Goal: Task Accomplishment & Management: Manage account settings

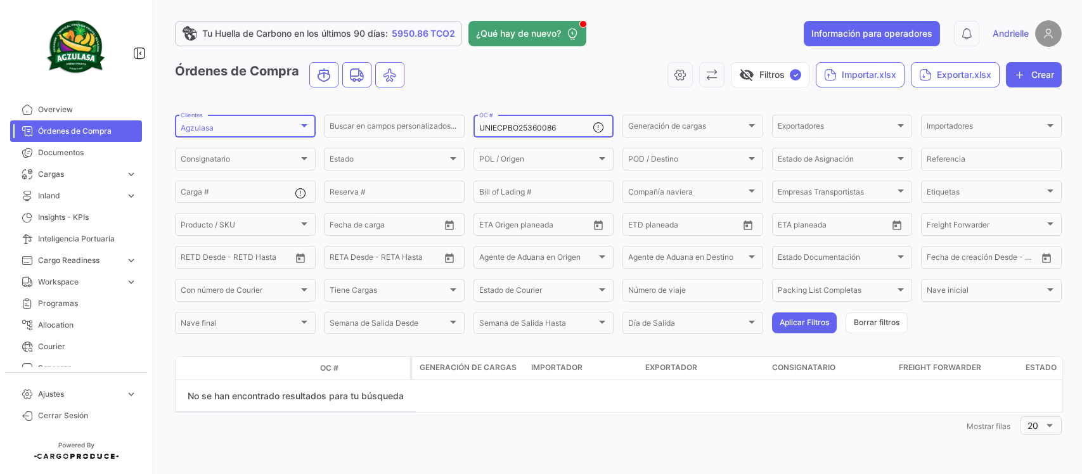
drag, startPoint x: 0, startPoint y: 0, endPoint x: 243, endPoint y: 127, distance: 273.9
click at [243, 127] on div "Agzulasa" at bounding box center [240, 128] width 118 height 9
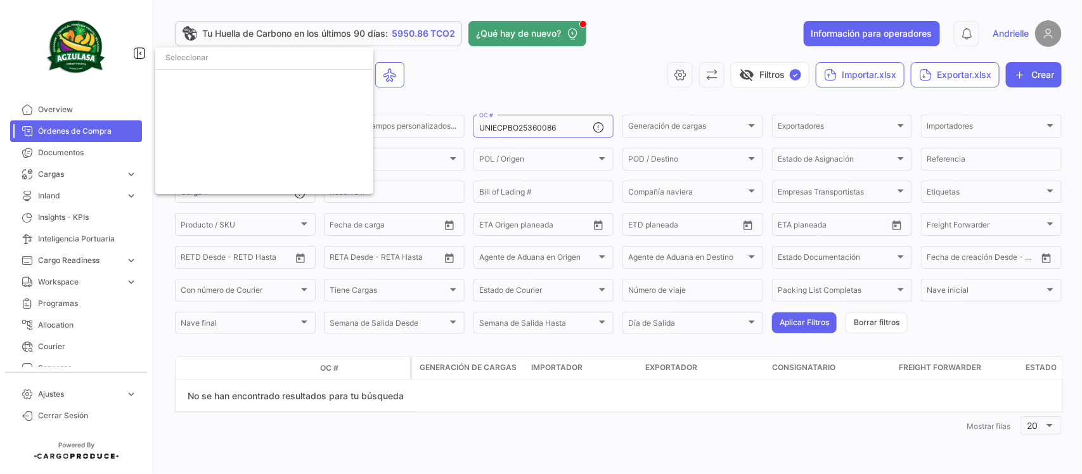
scroll to position [445, 0]
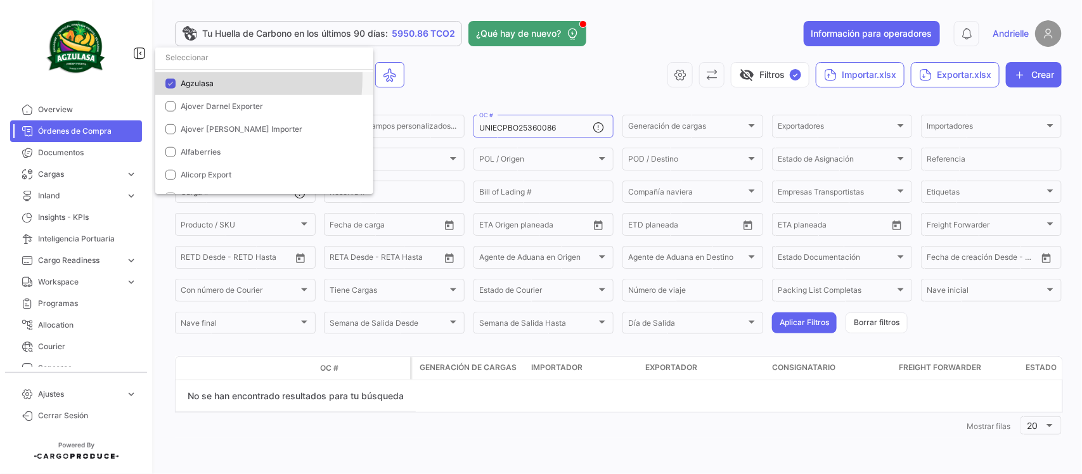
click at [171, 77] on mat-option "Agzulasa" at bounding box center [264, 83] width 218 height 23
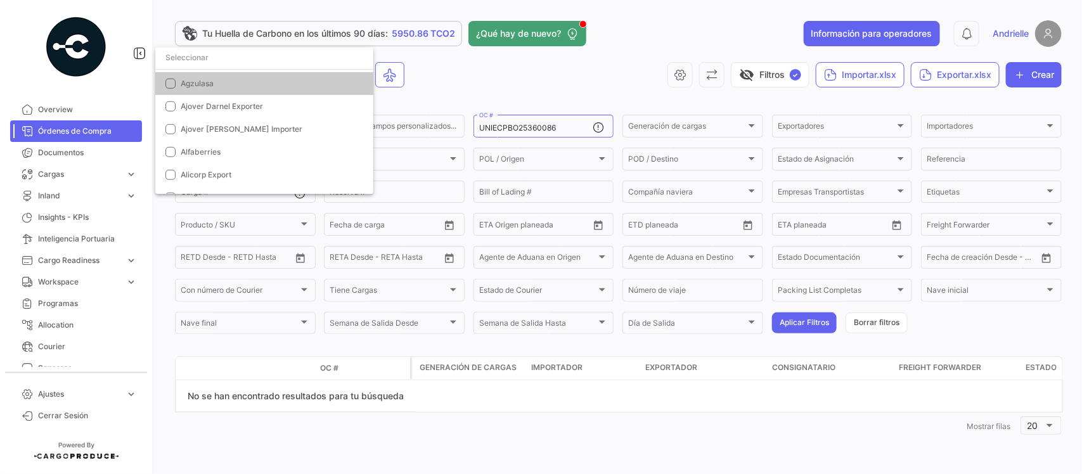
click at [181, 57] on input "dropdown search" at bounding box center [264, 57] width 218 height 23
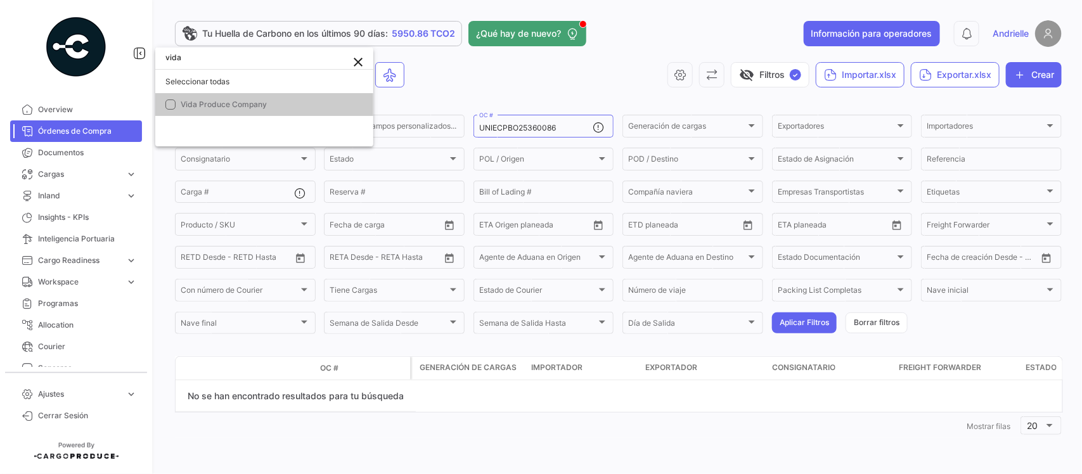
scroll to position [0, 0]
type input "vida"
click at [245, 105] on span "Vida Produce Company" at bounding box center [224, 105] width 86 height 10
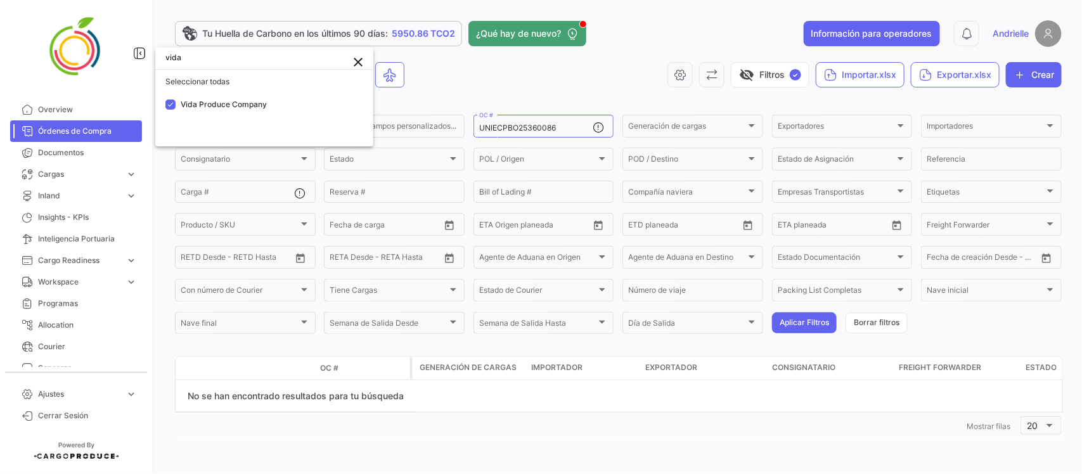
click at [427, 77] on div at bounding box center [541, 237] width 1082 height 474
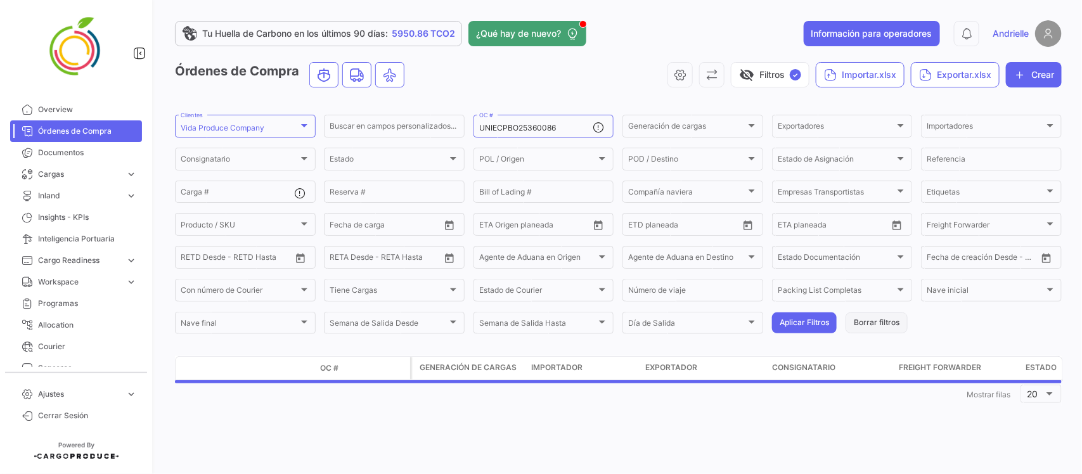
click at [870, 321] on button "Borrar filtros" at bounding box center [877, 323] width 62 height 21
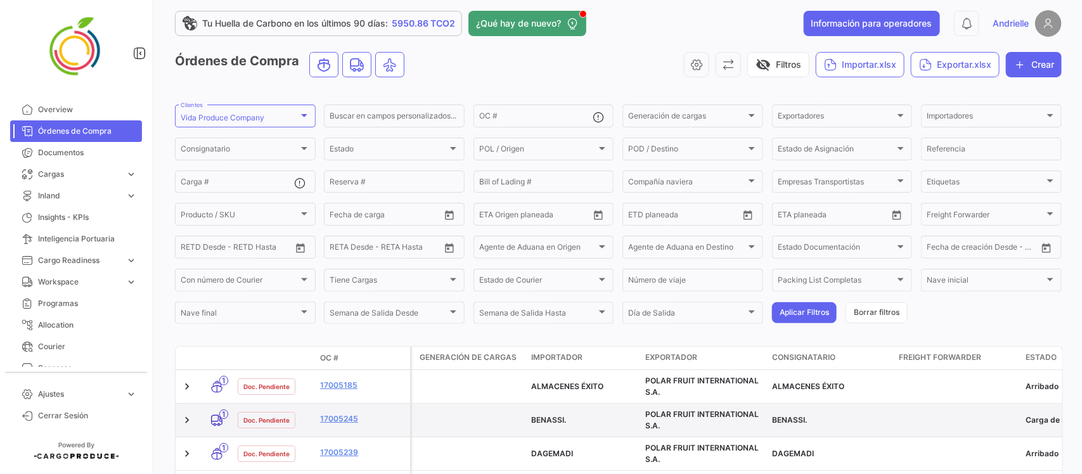
scroll to position [8, 0]
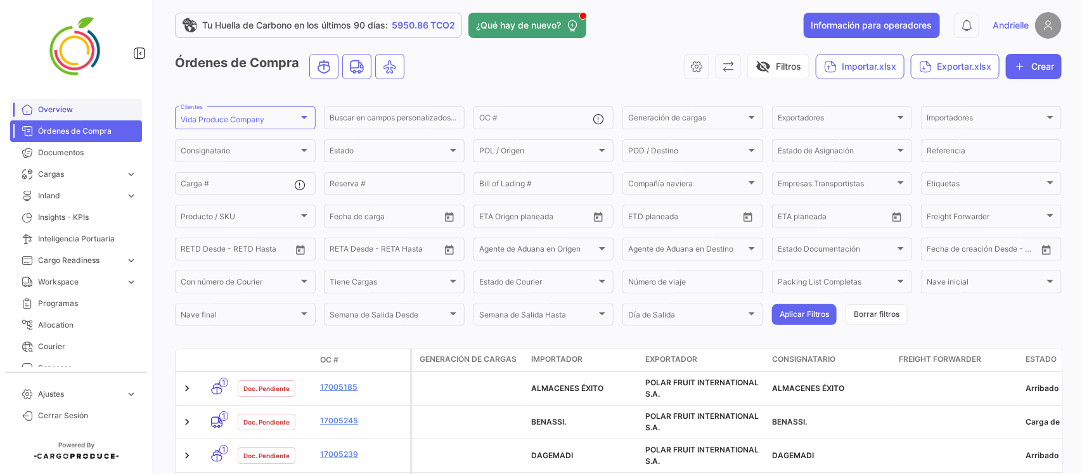
click at [72, 104] on span "Overview" at bounding box center [87, 109] width 99 height 11
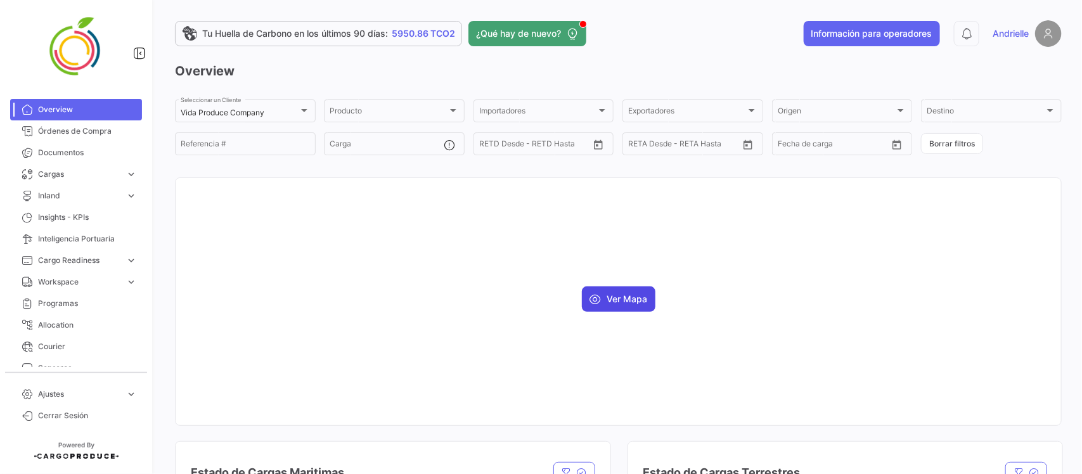
click at [635, 294] on button "Ver Mapa" at bounding box center [619, 299] width 74 height 25
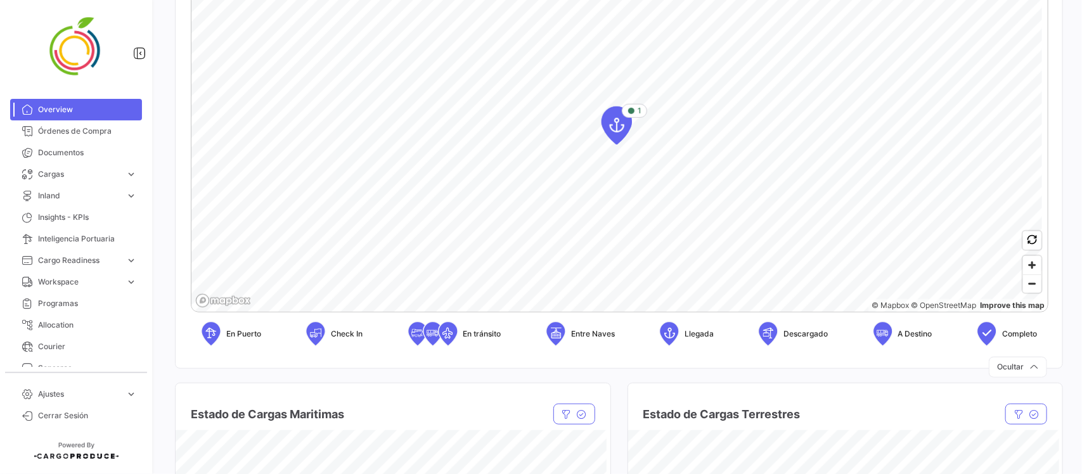
scroll to position [317, 0]
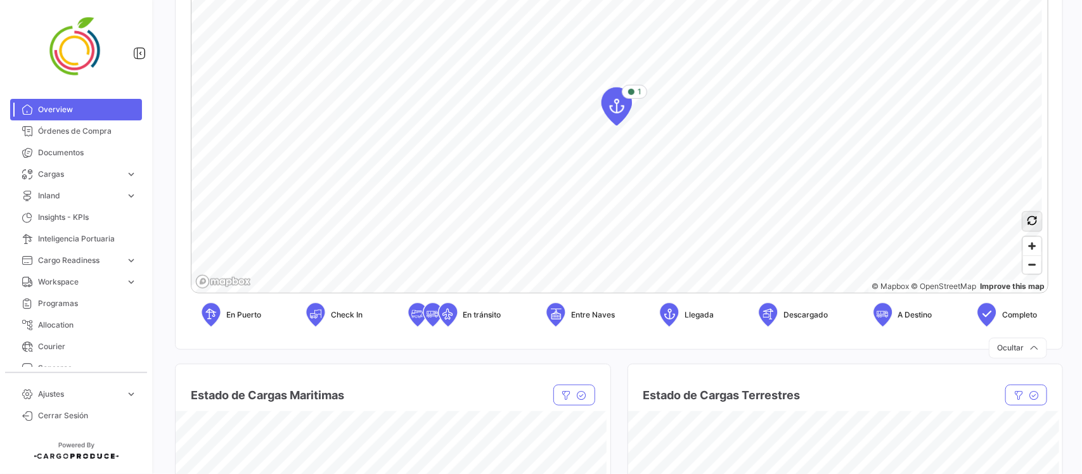
click at [1028, 220] on icon "button" at bounding box center [1033, 221] width 10 height 10
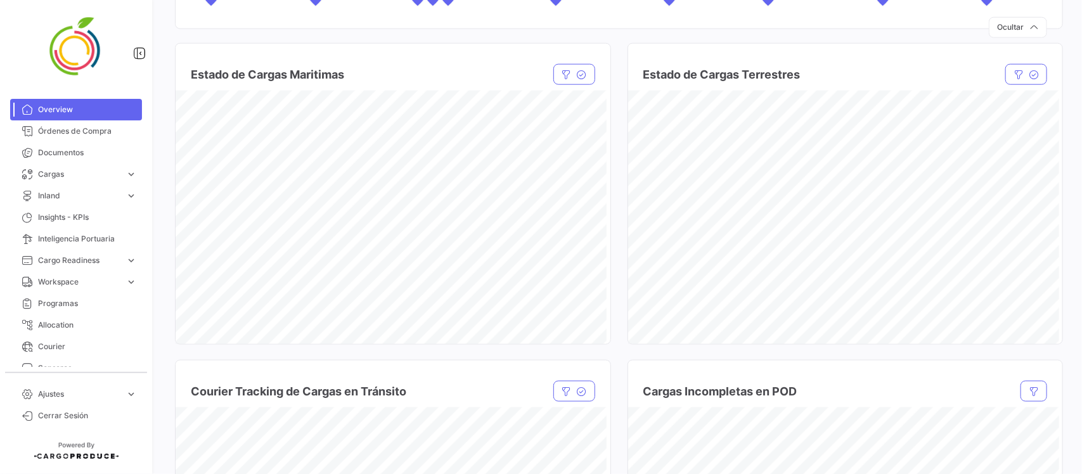
scroll to position [634, 0]
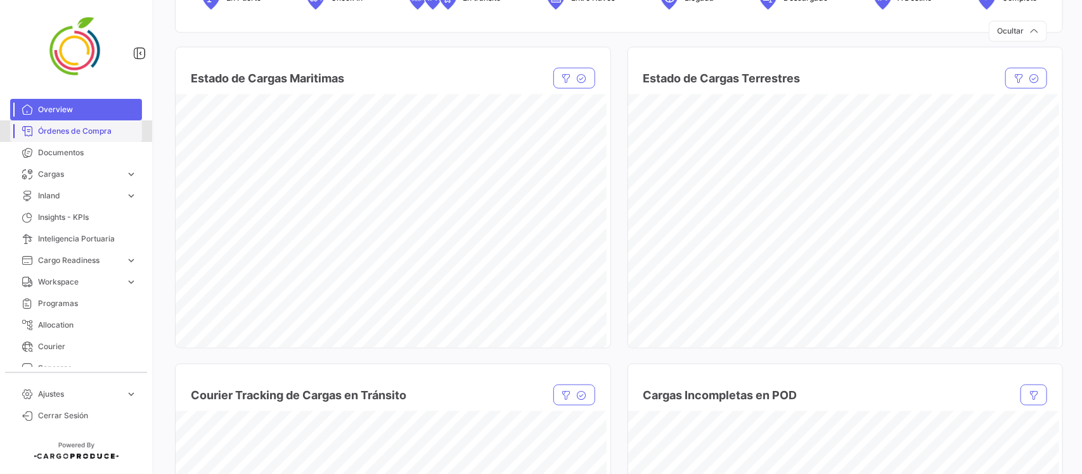
click at [94, 131] on span "Órdenes de Compra" at bounding box center [87, 131] width 99 height 11
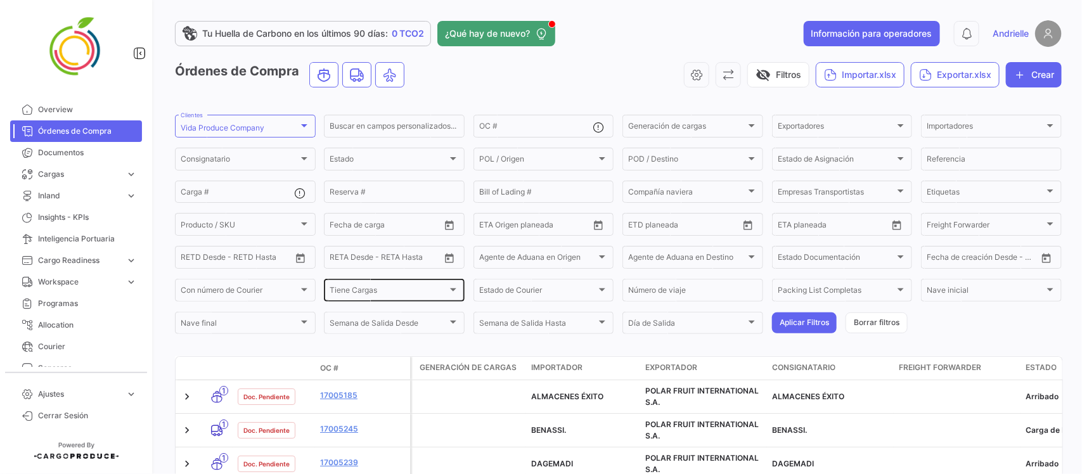
scroll to position [158, 0]
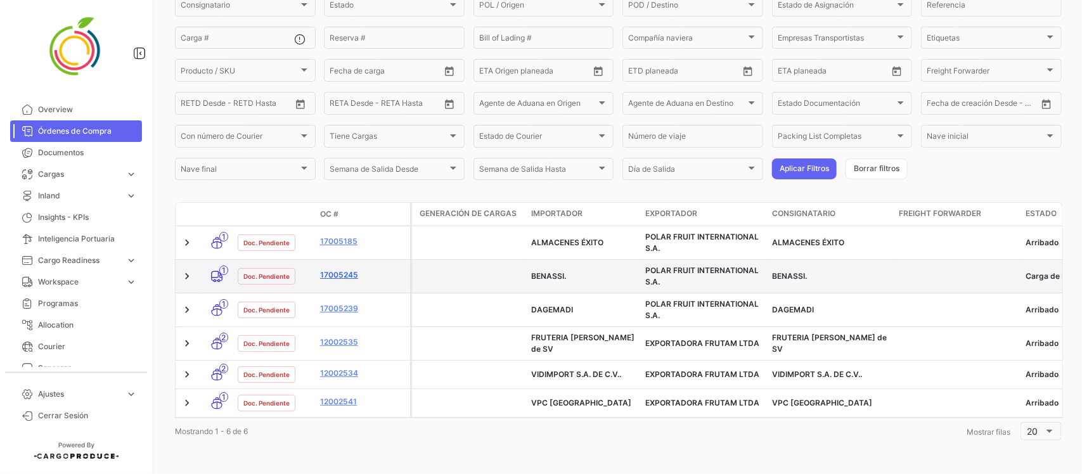
click at [328, 269] on link "17005245" at bounding box center [362, 274] width 85 height 11
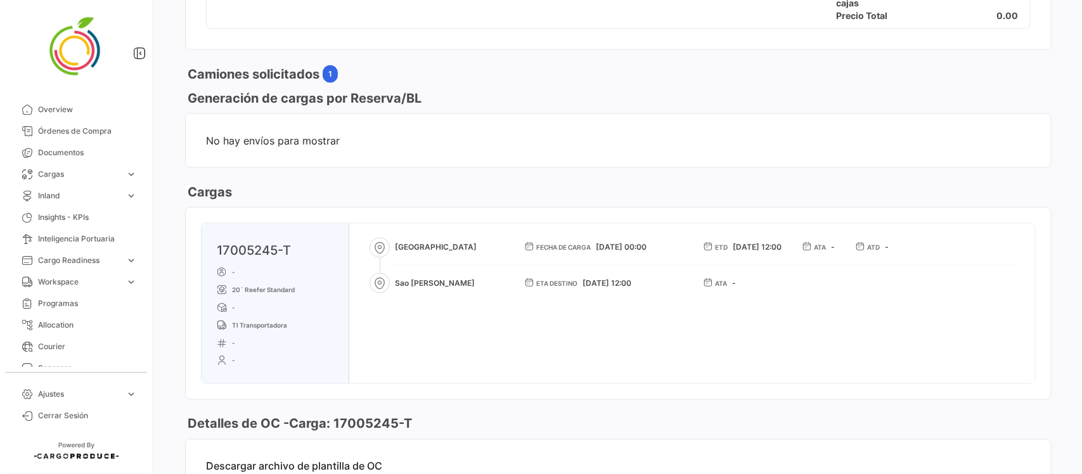
scroll to position [654, 0]
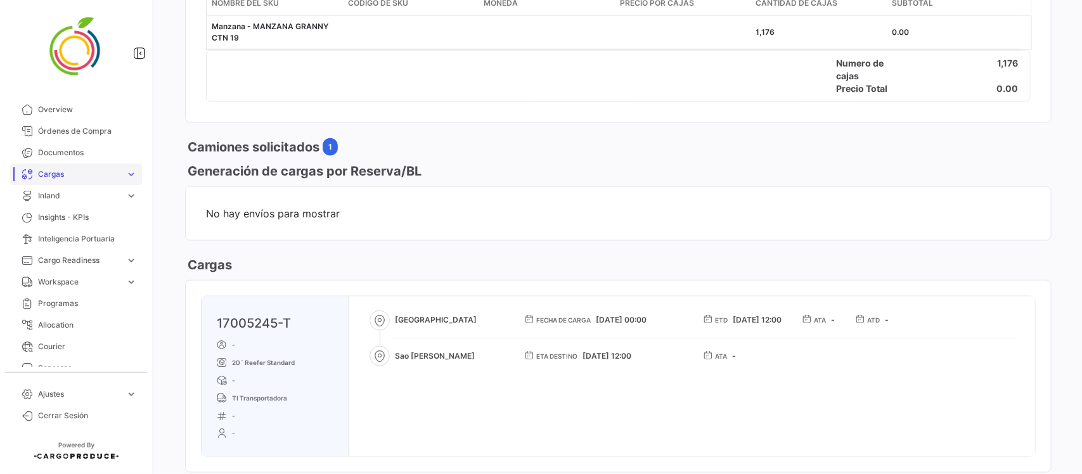
click at [65, 170] on span "Cargas" at bounding box center [79, 174] width 82 height 11
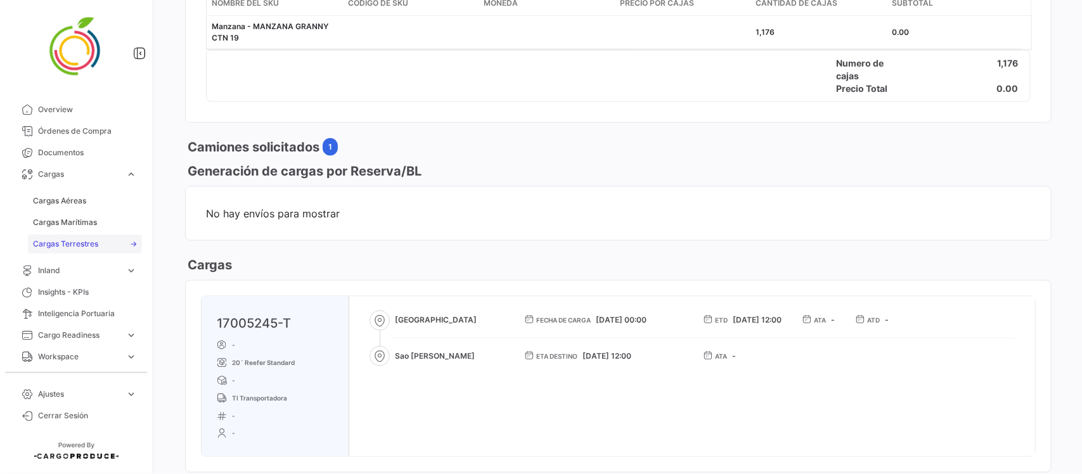
click at [96, 242] on span "Cargas Terrestres" at bounding box center [65, 243] width 65 height 11
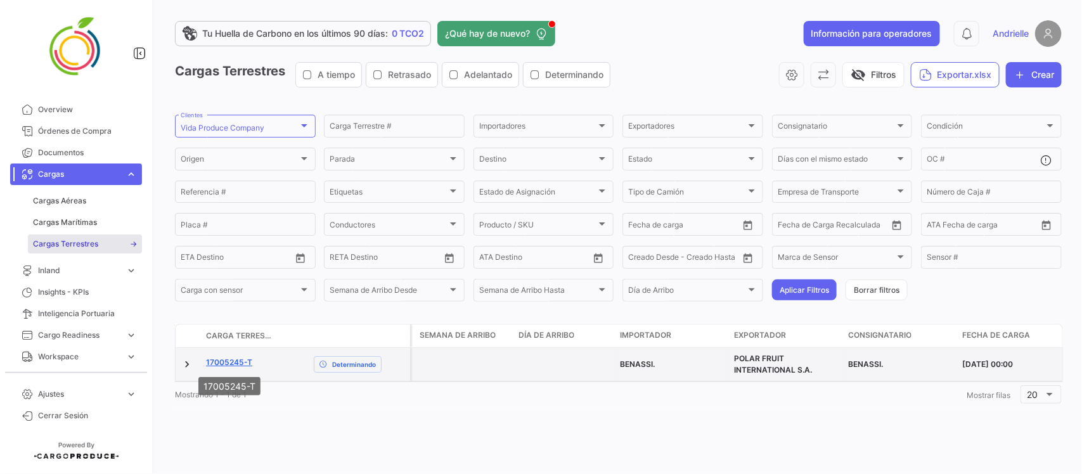
click at [246, 363] on link "17005245-T" at bounding box center [229, 362] width 46 height 11
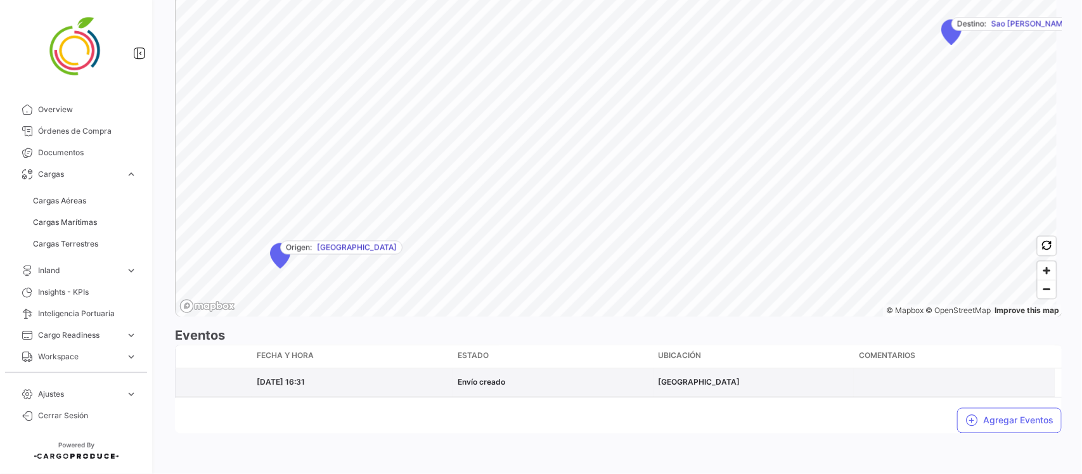
scroll to position [856, 0]
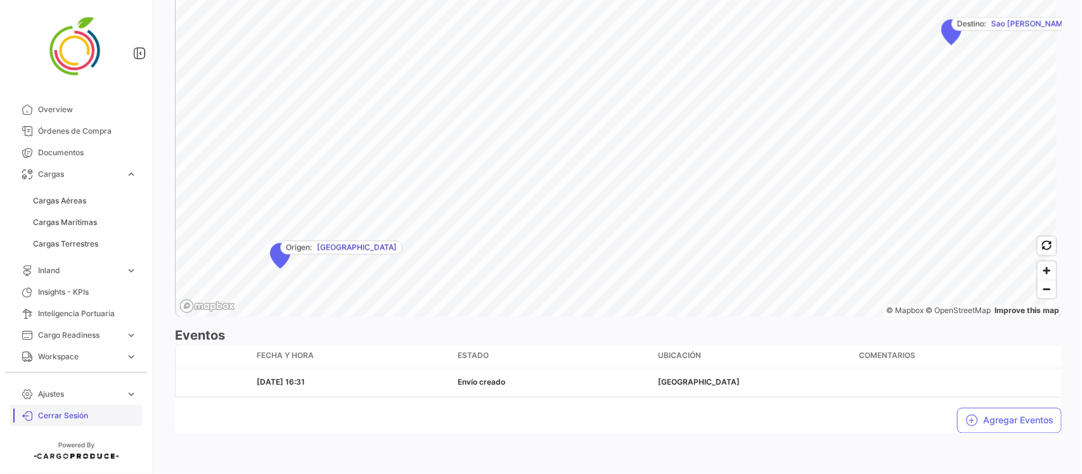
click at [67, 420] on span "Cerrar Sesión" at bounding box center [87, 415] width 99 height 11
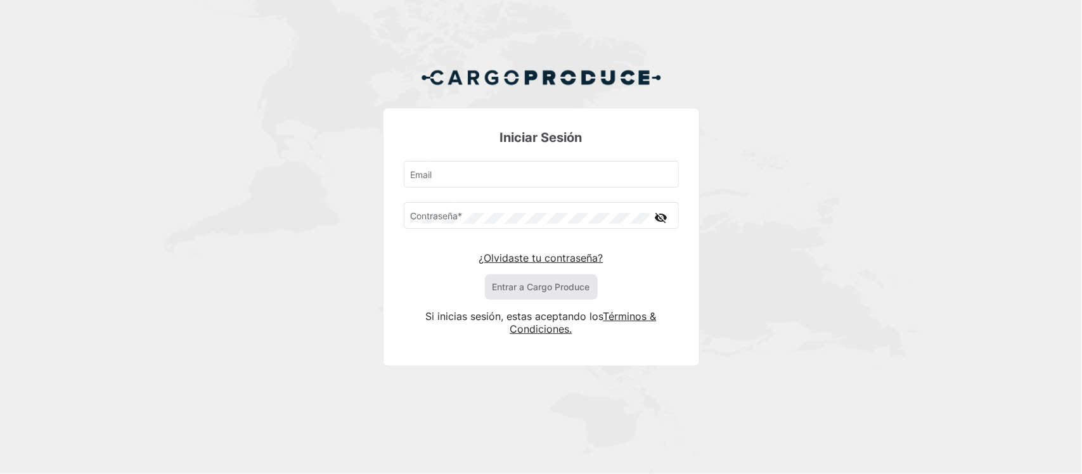
type input "[EMAIL_ADDRESS][DOMAIN_NAME]"
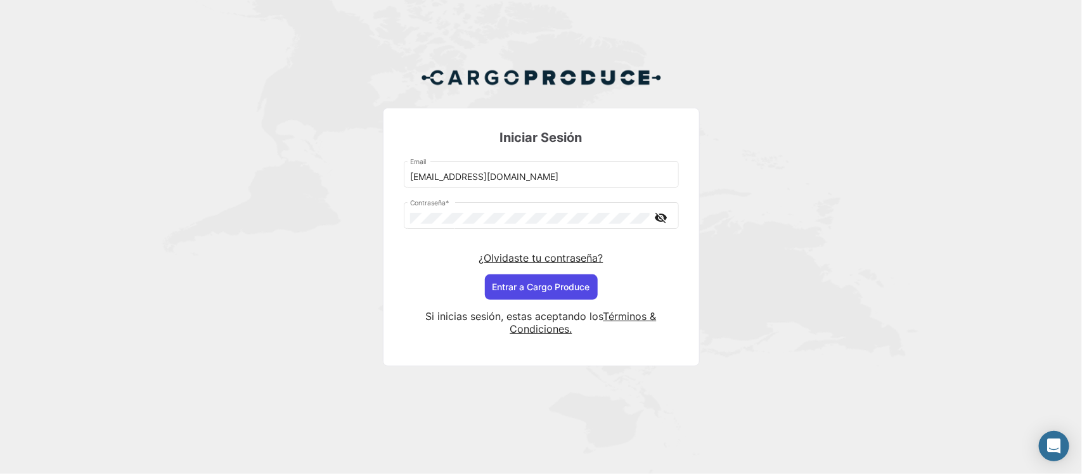
click at [532, 290] on button "Entrar a Cargo Produce" at bounding box center [541, 286] width 113 height 25
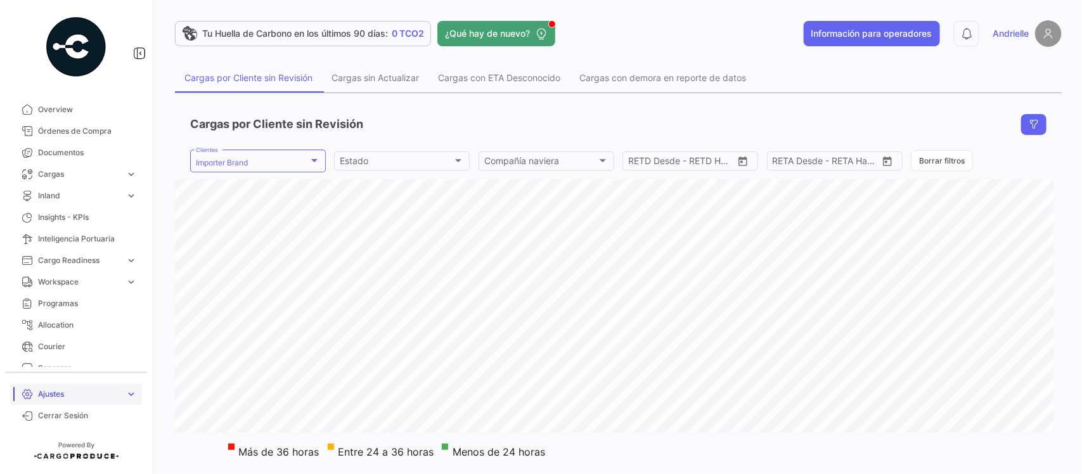
click at [58, 399] on span "Ajustes" at bounding box center [79, 394] width 82 height 11
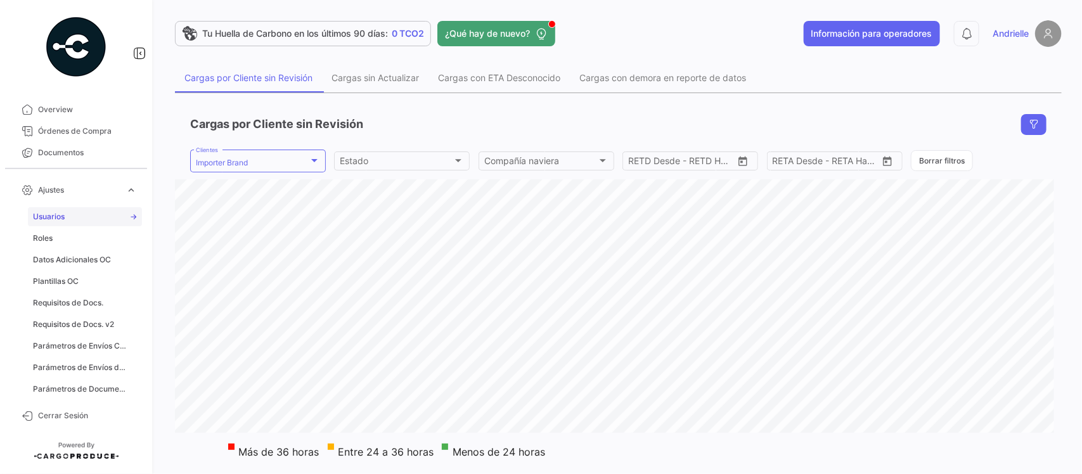
click at [74, 210] on link "Usuarios" at bounding box center [85, 216] width 114 height 19
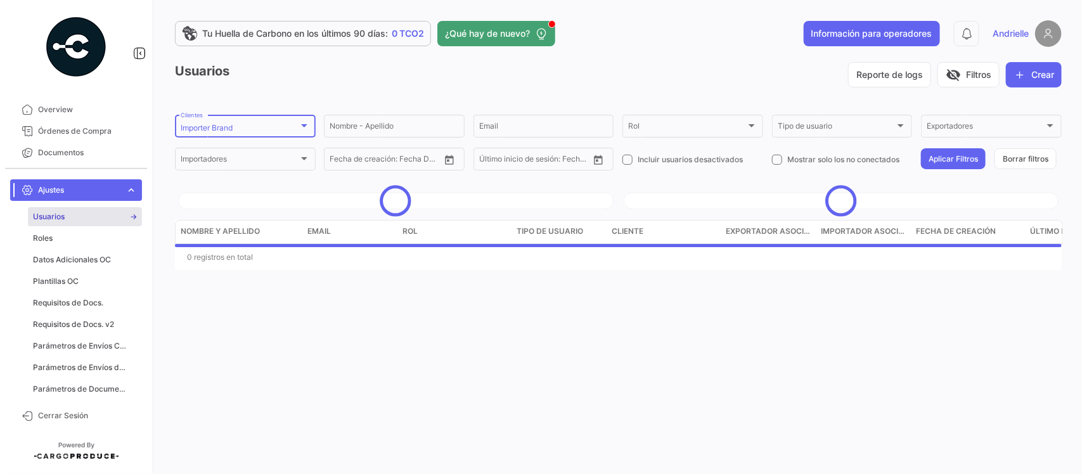
click at [292, 132] on div "Importer Brand" at bounding box center [240, 128] width 118 height 9
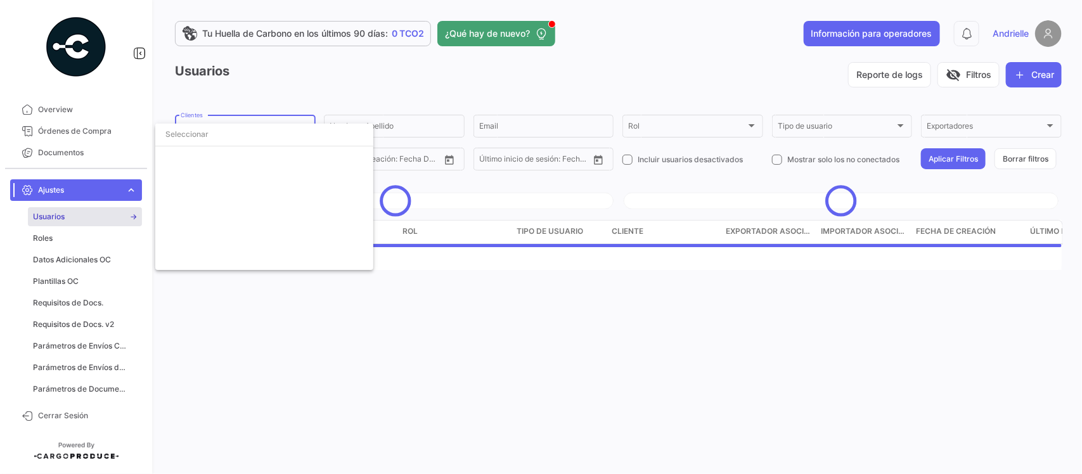
scroll to position [2867, 0]
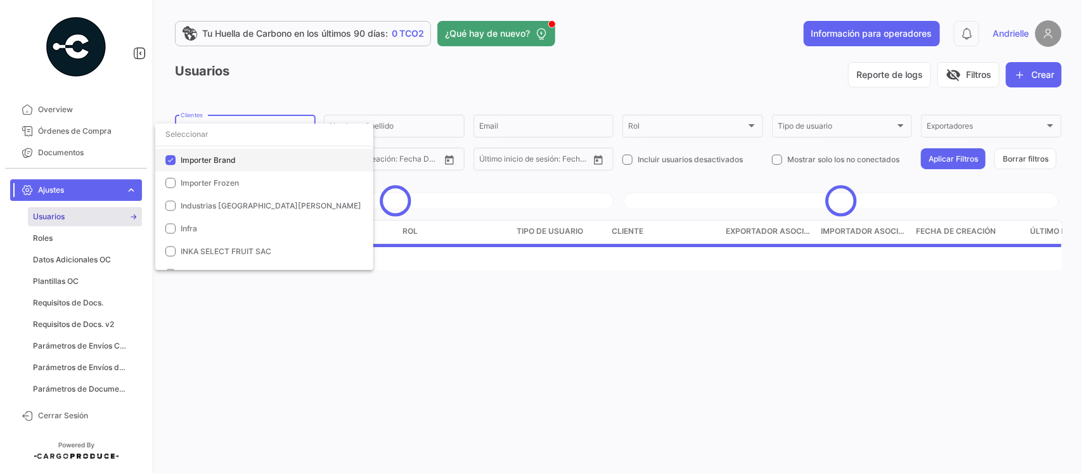
click at [191, 158] on span "Importer Brand" at bounding box center [208, 160] width 55 height 10
click at [257, 84] on div at bounding box center [541, 237] width 1082 height 474
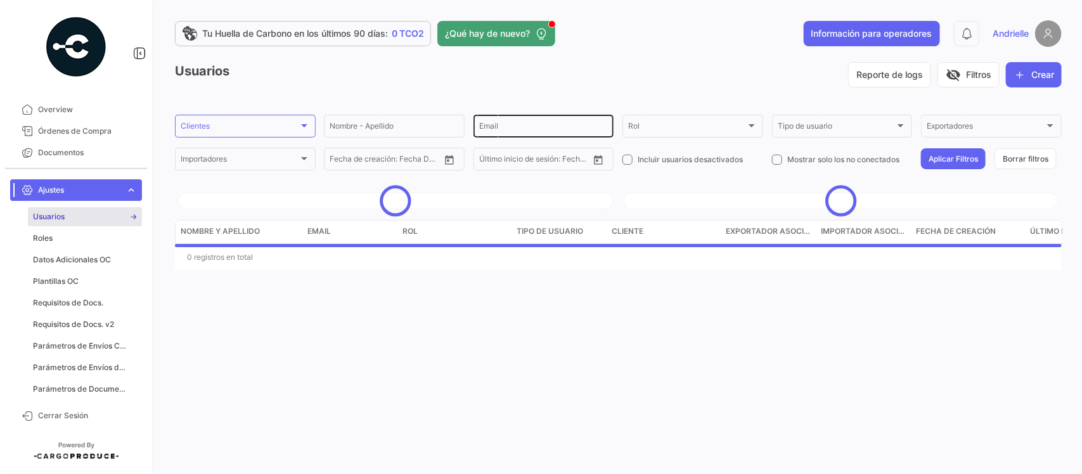
click at [517, 132] on input "Email" at bounding box center [543, 128] width 129 height 9
paste input "[EMAIL_ADDRESS][PERSON_NAME][DOMAIN_NAME]"
click at [480, 131] on input "[EMAIL_ADDRESS][PERSON_NAME][DOMAIN_NAME]" at bounding box center [543, 128] width 129 height 9
type input "[EMAIL_ADDRESS][PERSON_NAME][DOMAIN_NAME]"
click at [937, 155] on button "Aplicar Filtros" at bounding box center [953, 158] width 65 height 21
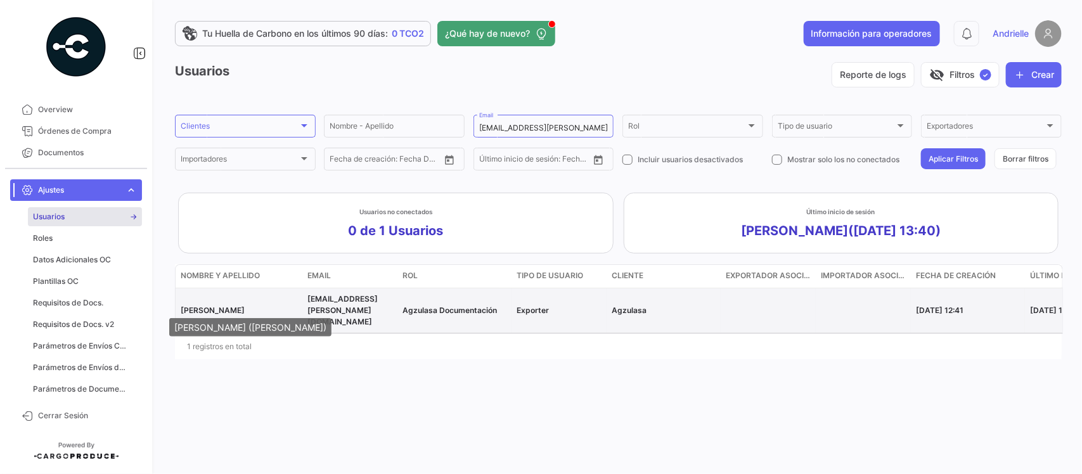
click at [202, 306] on span "[PERSON_NAME]" at bounding box center [213, 311] width 64 height 10
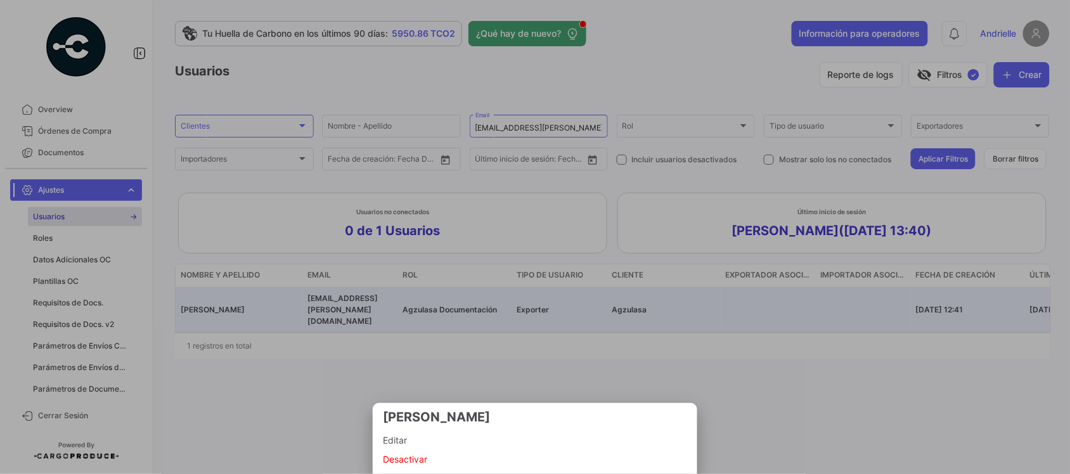
click at [408, 432] on span "Editar" at bounding box center [535, 440] width 304 height 19
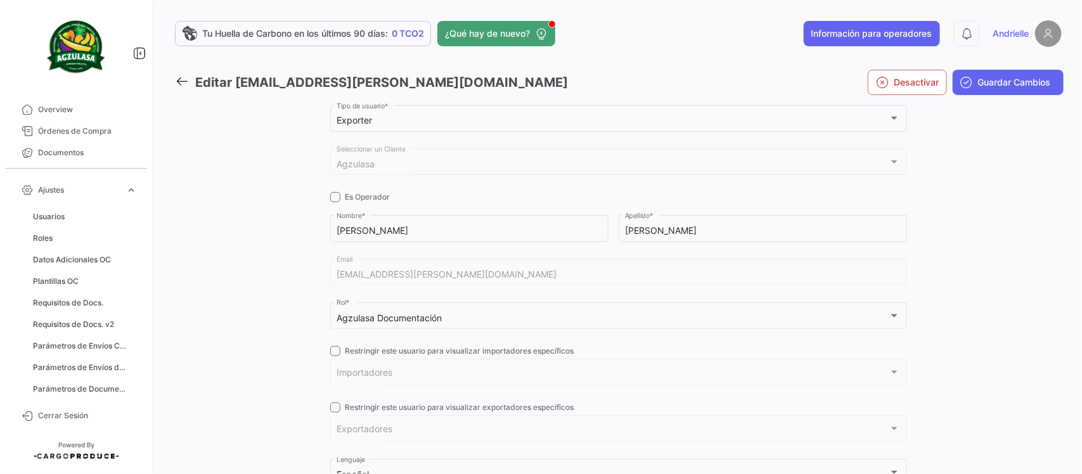
click at [179, 79] on icon at bounding box center [182, 81] width 14 height 14
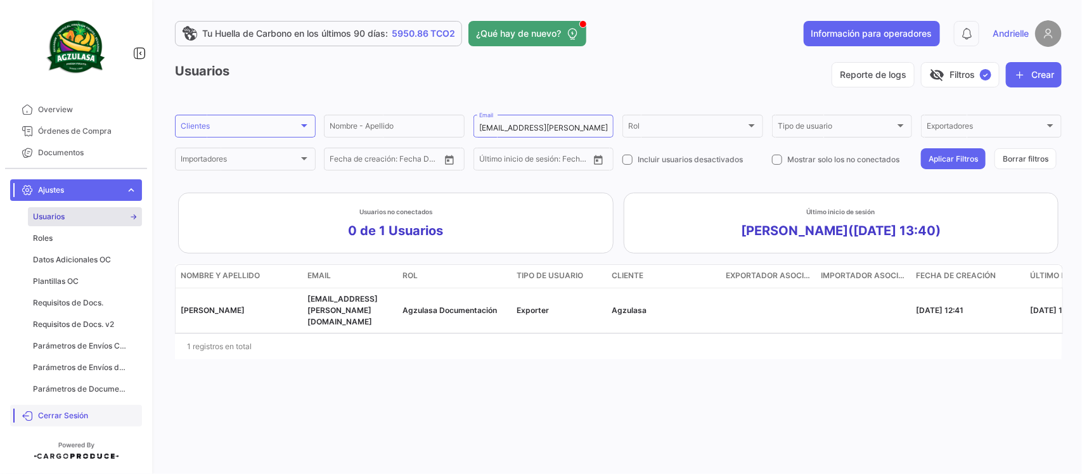
click at [76, 409] on link "Cerrar Sesión" at bounding box center [76, 416] width 132 height 22
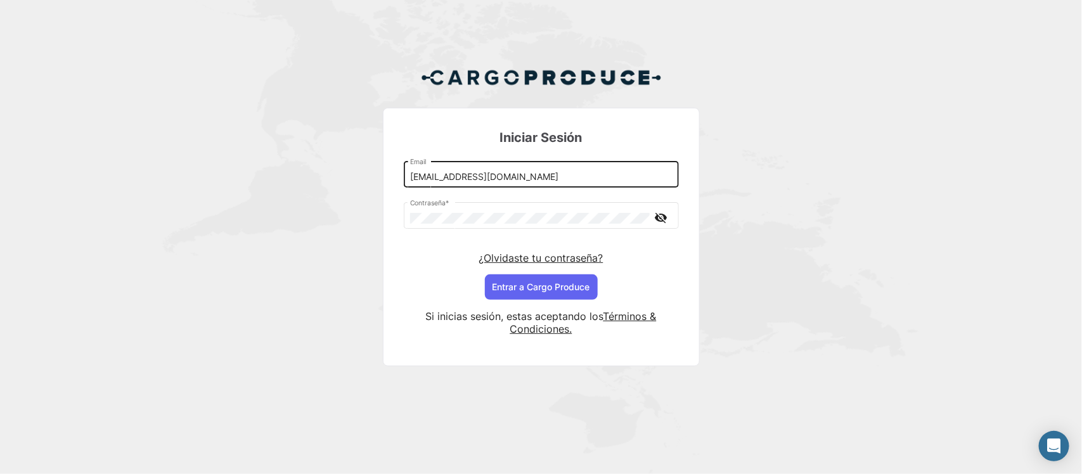
click at [435, 178] on input "[EMAIL_ADDRESS][DOMAIN_NAME]" at bounding box center [541, 177] width 262 height 11
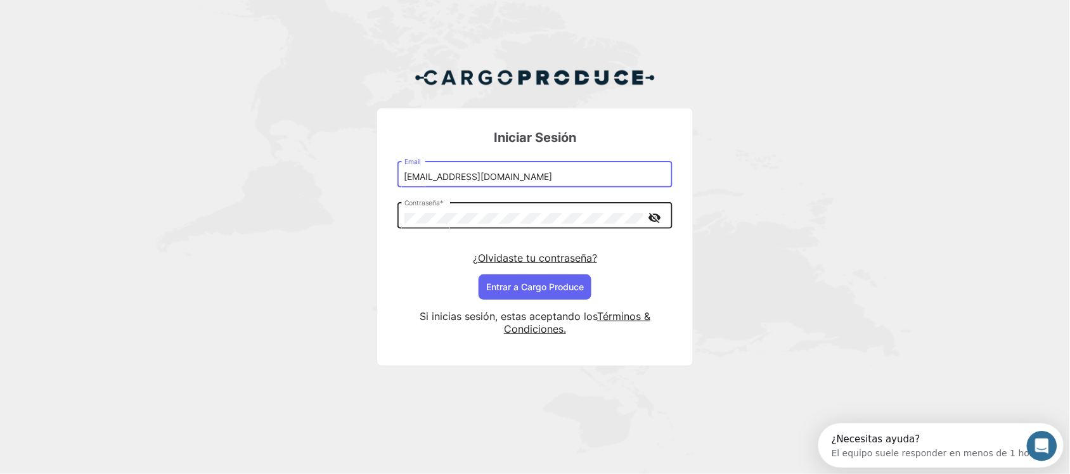
type input "[EMAIL_ADDRESS][DOMAIN_NAME]"
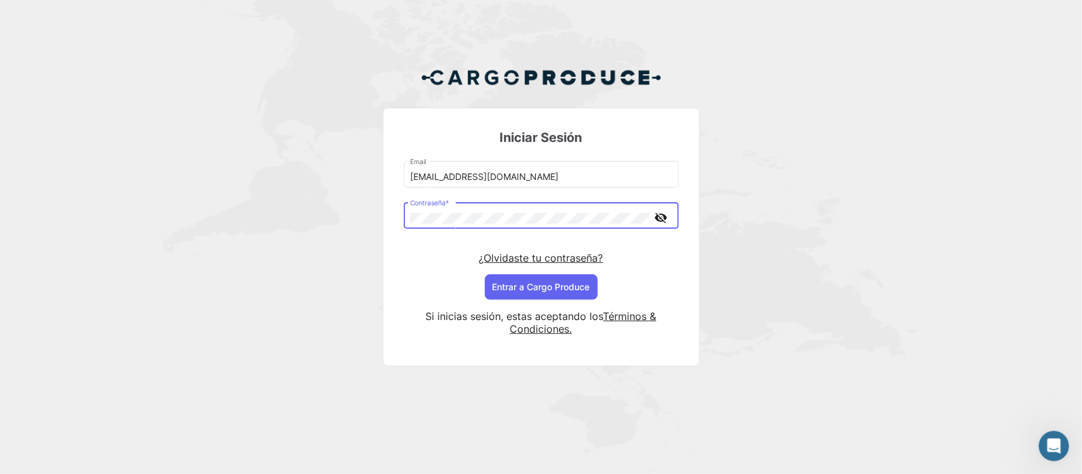
drag, startPoint x: 670, startPoint y: 210, endPoint x: 644, endPoint y: 210, distance: 26.0
click at [670, 210] on button "visibility_off" at bounding box center [661, 217] width 22 height 22
click at [812, 226] on div "Iniciar Sesión [EMAIL_ADDRESS][DOMAIN_NAME] Email Contraseña * visibility ¿Olvi…" at bounding box center [541, 222] width 1082 height 444
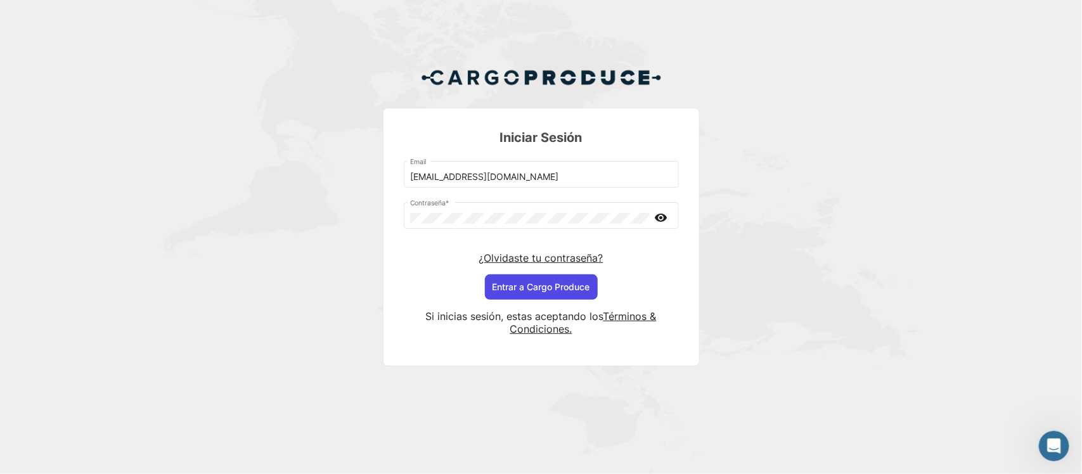
click at [509, 287] on button "Entrar a Cargo Produce" at bounding box center [541, 286] width 113 height 25
